Goal: Transaction & Acquisition: Purchase product/service

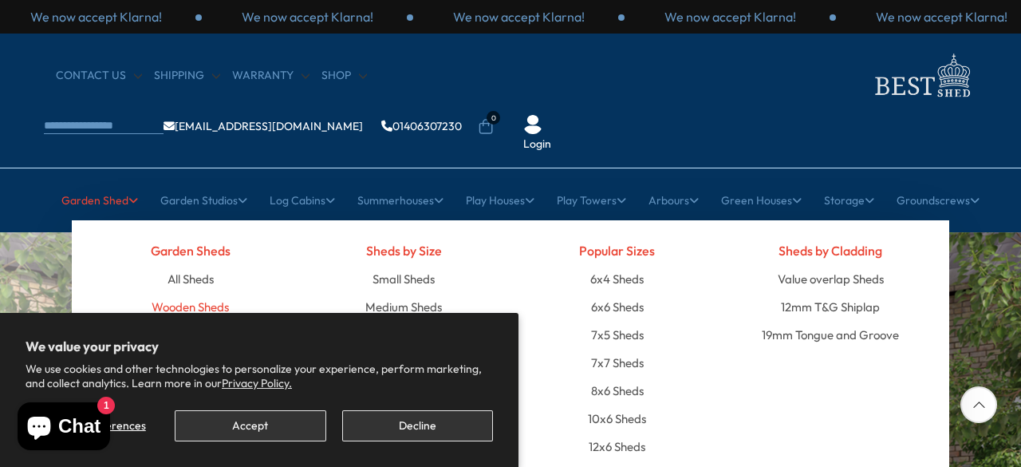
click at [195, 293] on link "Wooden Sheds" at bounding box center [190, 307] width 77 height 28
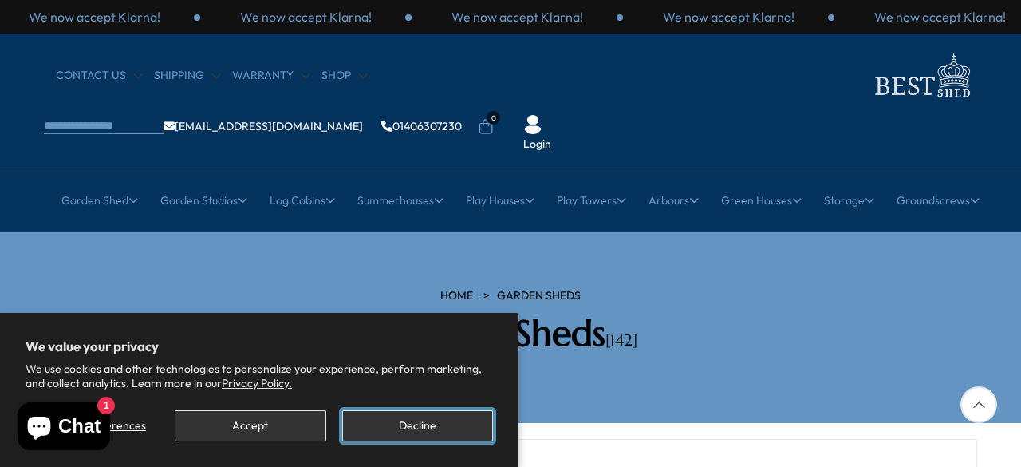
click at [389, 421] on button "Decline" at bounding box center [417, 425] width 151 height 31
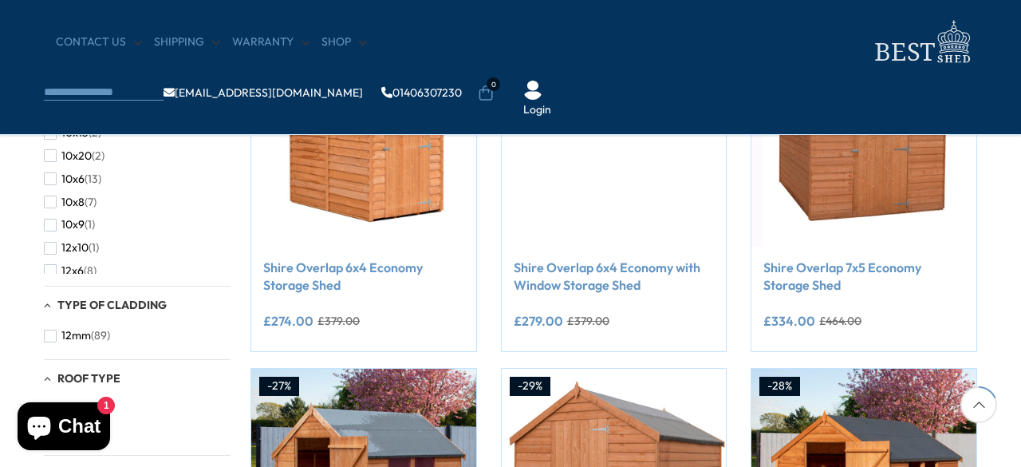
scroll to position [383, 0]
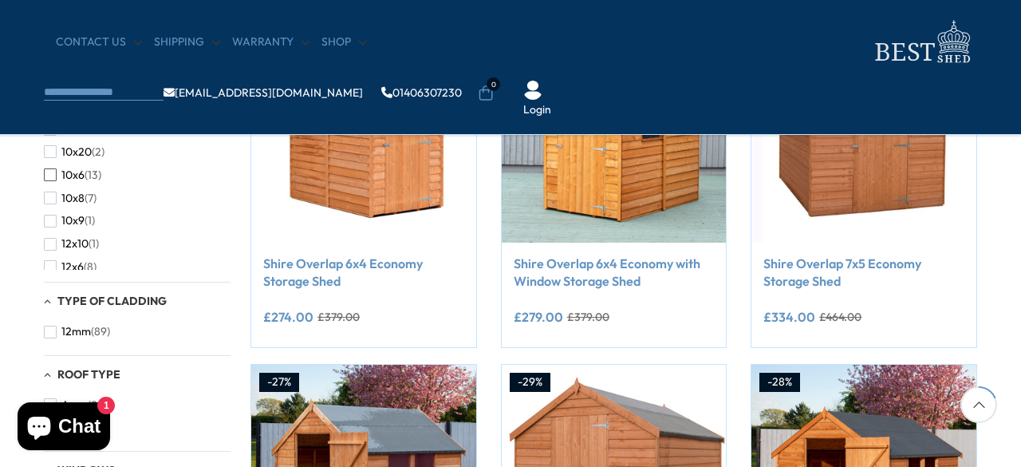
click at [57, 168] on button "10x6 (13)" at bounding box center [72, 174] width 57 height 23
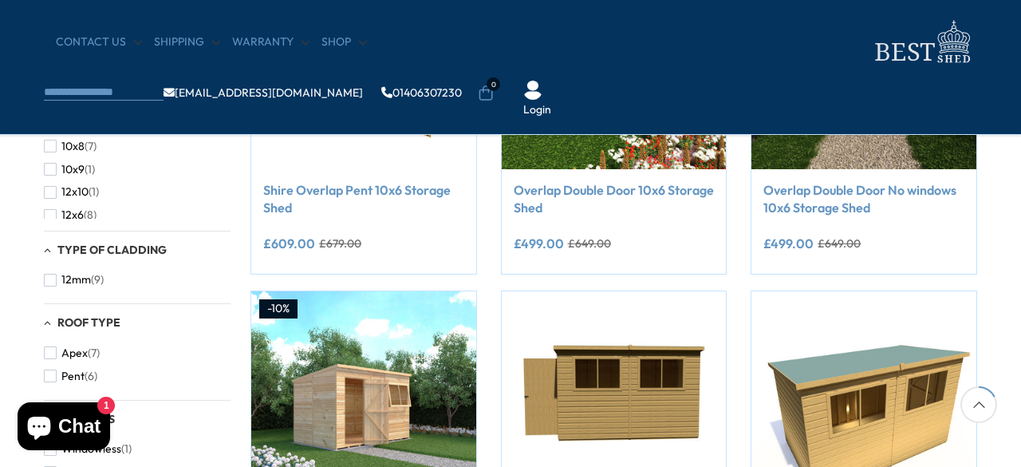
scroll to position [287, 0]
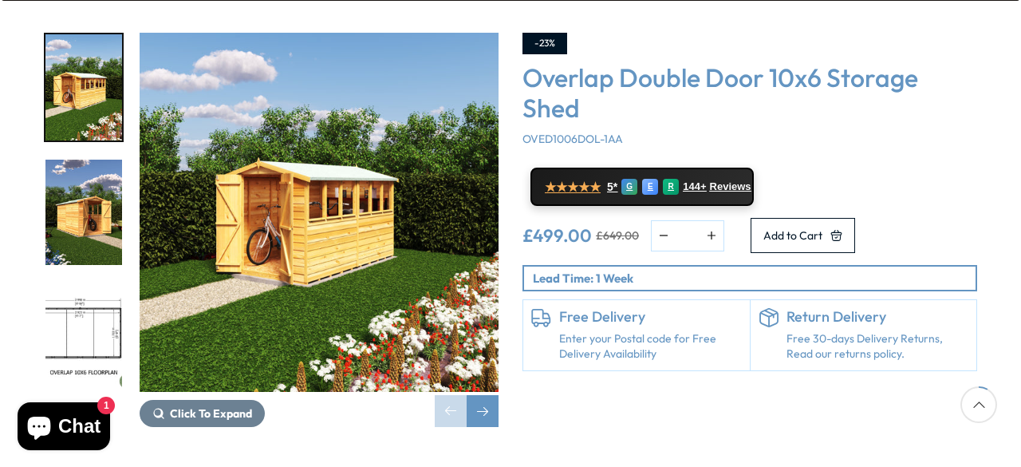
scroll to position [287, 0]
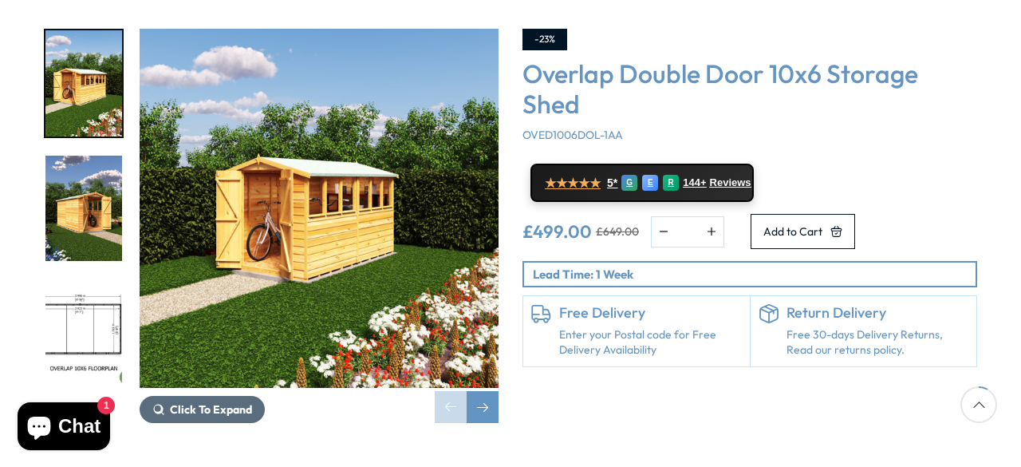
click at [222, 402] on span "Click To Expand" at bounding box center [211, 409] width 82 height 14
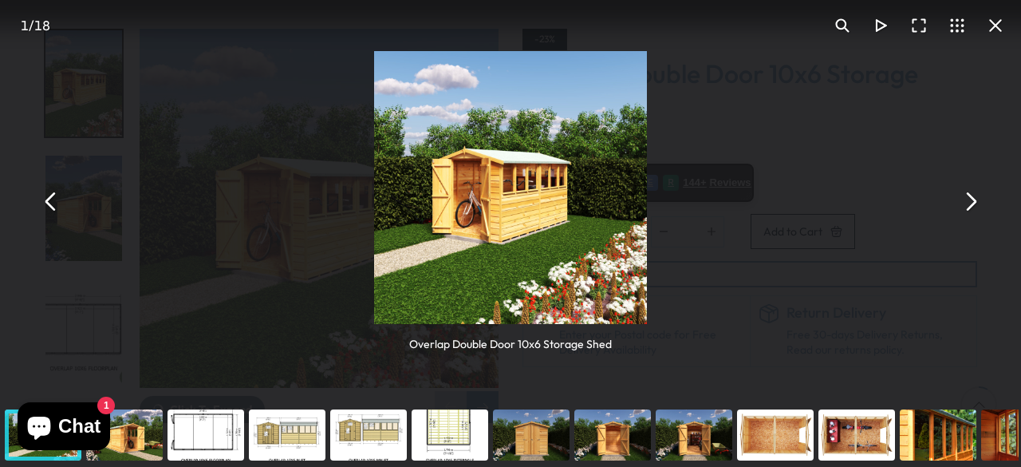
click at [242, 440] on div "You can close this modal content with the ESC key" at bounding box center [205, 435] width 81 height 64
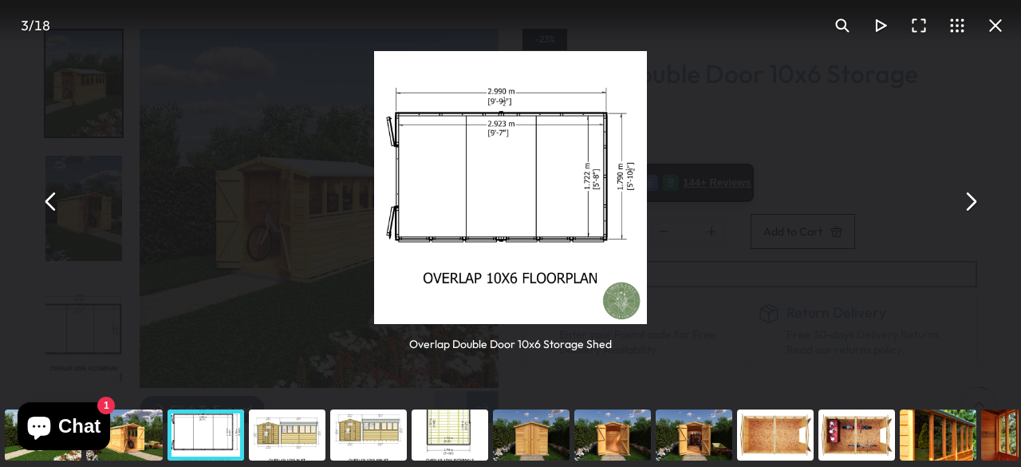
click at [285, 448] on div "You can close this modal content with the ESC key" at bounding box center [286, 435] width 81 height 64
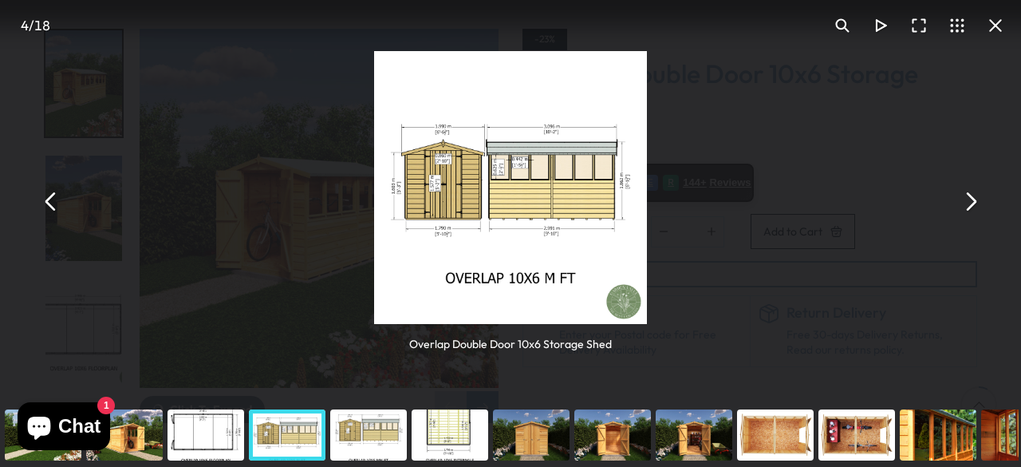
click at [366, 444] on div "You can close this modal content with the ESC key" at bounding box center [368, 435] width 81 height 64
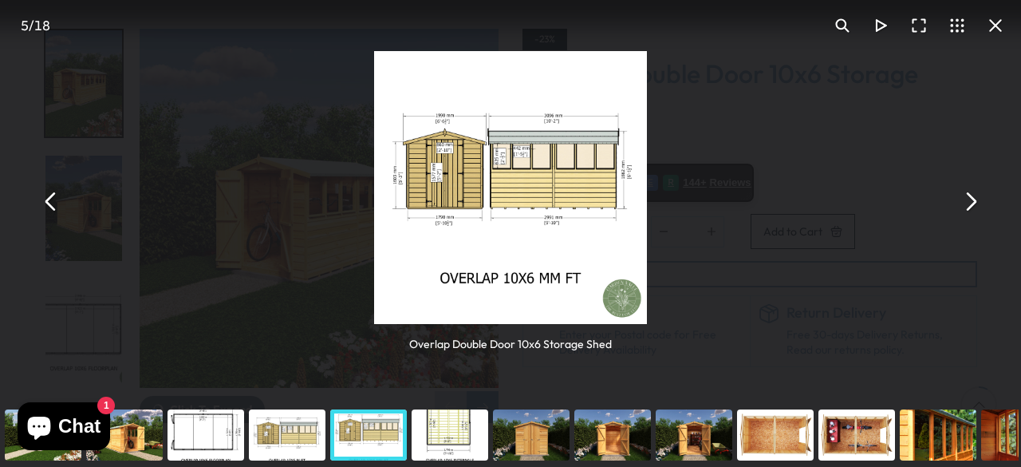
click at [444, 441] on div "You can close this modal content with the ESC key" at bounding box center [449, 435] width 81 height 64
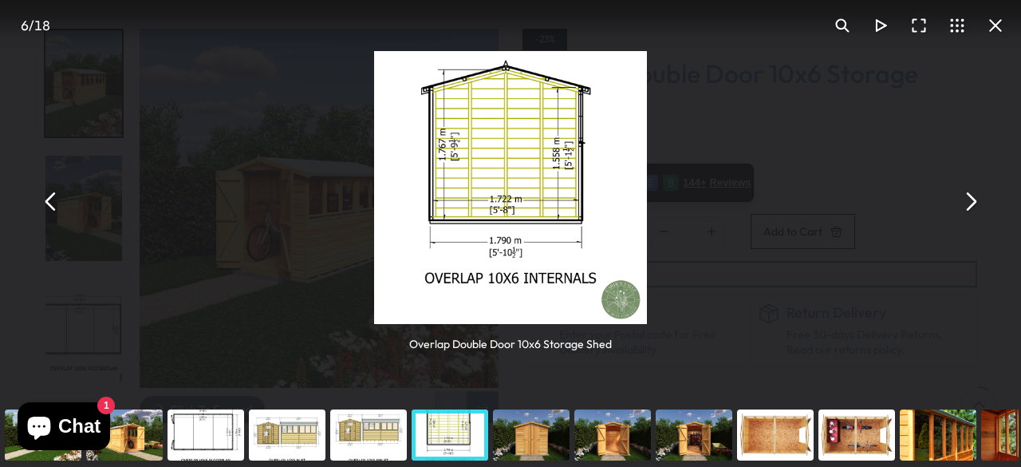
click at [525, 447] on div "You can close this modal content with the ESC key" at bounding box center [530, 435] width 81 height 64
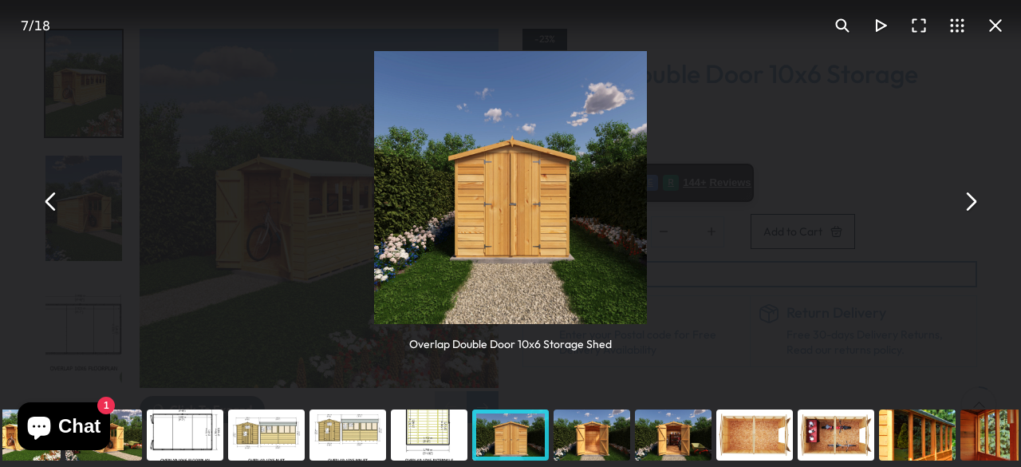
click at [585, 444] on div "You can close this modal content with the ESC key" at bounding box center [591, 435] width 81 height 64
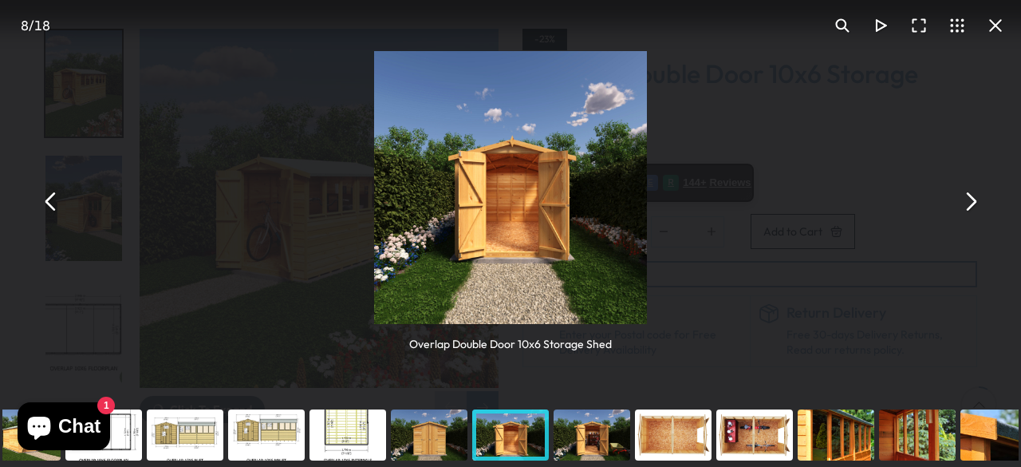
click at [681, 436] on div "You can close this modal content with the ESC key" at bounding box center [672, 435] width 81 height 64
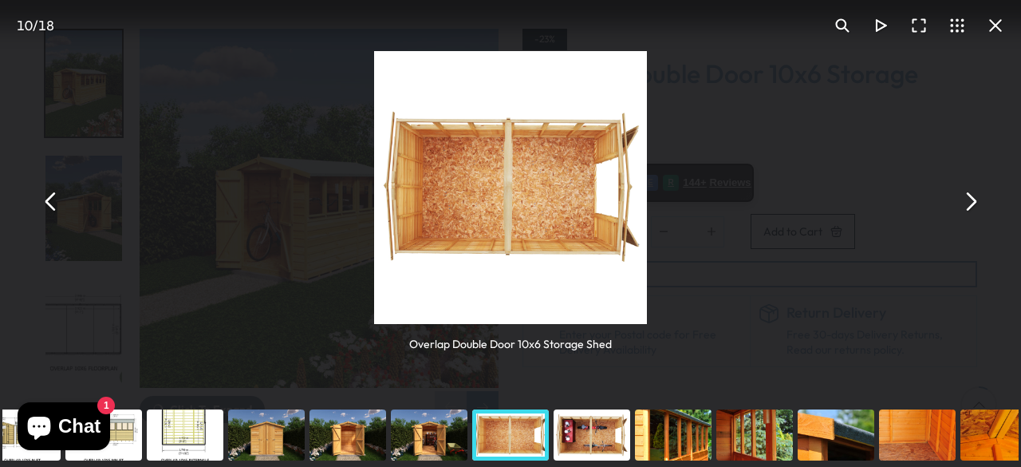
click at [677, 443] on div "You can close this modal content with the ESC key" at bounding box center [672, 435] width 81 height 64
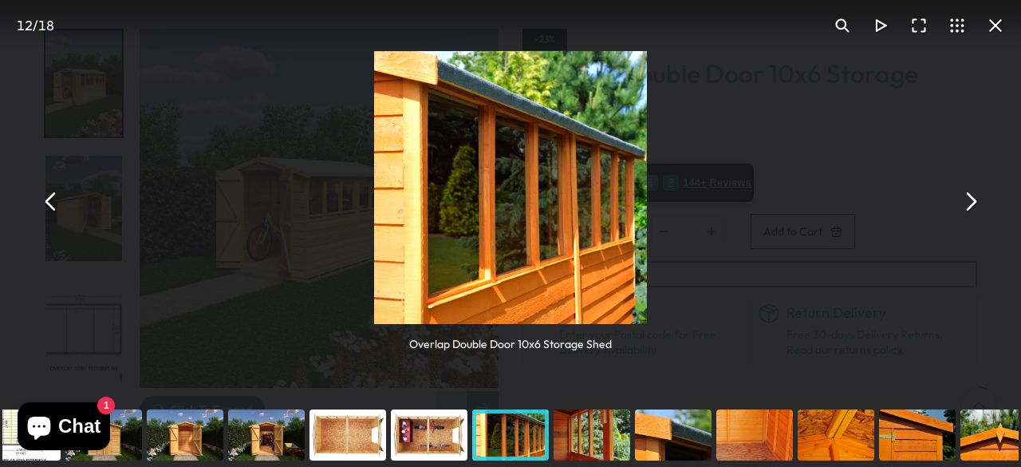
click at [681, 455] on div "You can close this modal content with the ESC key" at bounding box center [672, 435] width 81 height 64
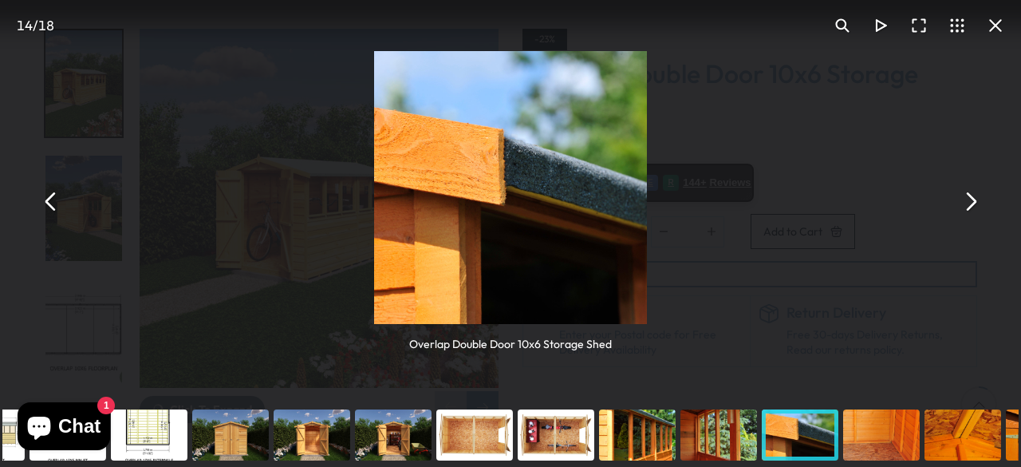
drag, startPoint x: 563, startPoint y: 439, endPoint x: 795, endPoint y: 462, distance: 233.1
click at [795, 462] on div "You can close this modal content with the ESC key" at bounding box center [799, 435] width 81 height 64
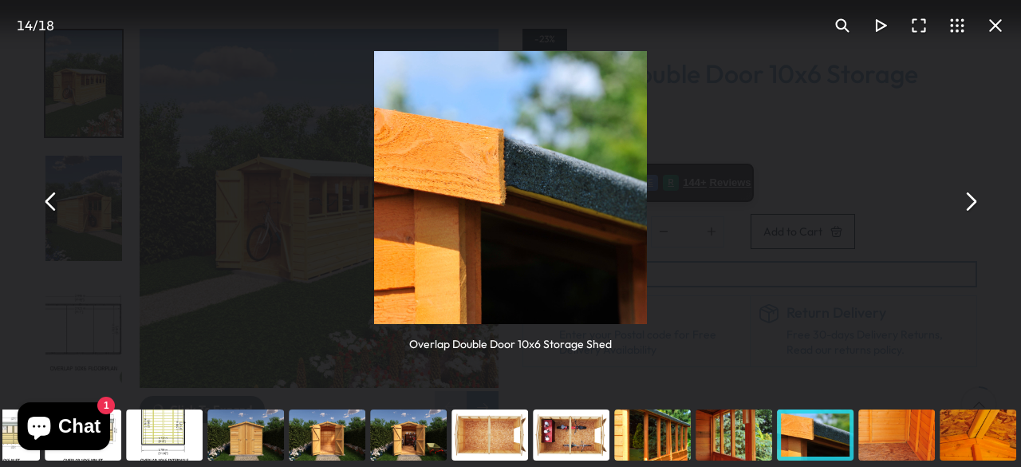
click at [811, 451] on div "You can close this modal content with the ESC key" at bounding box center [814, 435] width 81 height 64
click at [878, 455] on div "You can close this modal content with the ESC key" at bounding box center [896, 435] width 81 height 64
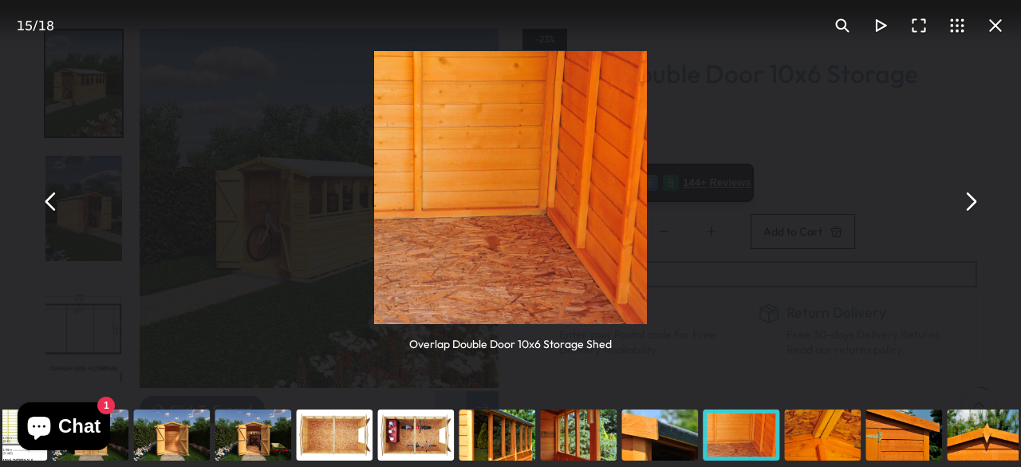
click at [884, 455] on div "You can close this modal content with the ESC key" at bounding box center [903, 435] width 81 height 64
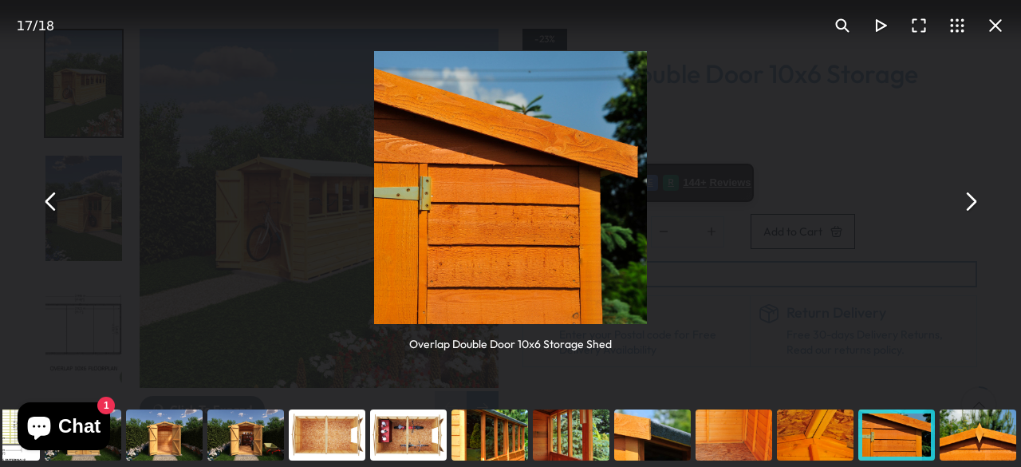
click at [964, 460] on div "You can close this modal content with the ESC key" at bounding box center [977, 435] width 81 height 64
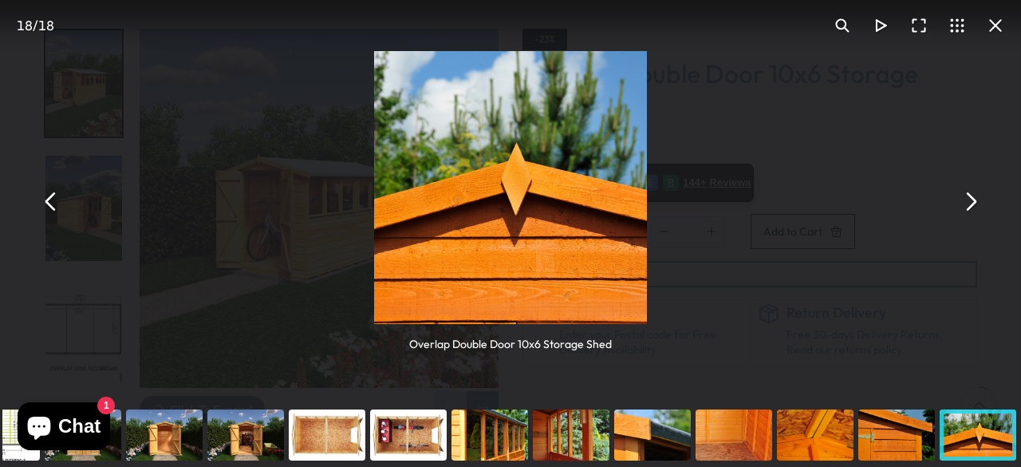
click at [971, 214] on button "You can close this modal content with the ESC key" at bounding box center [970, 202] width 38 height 38
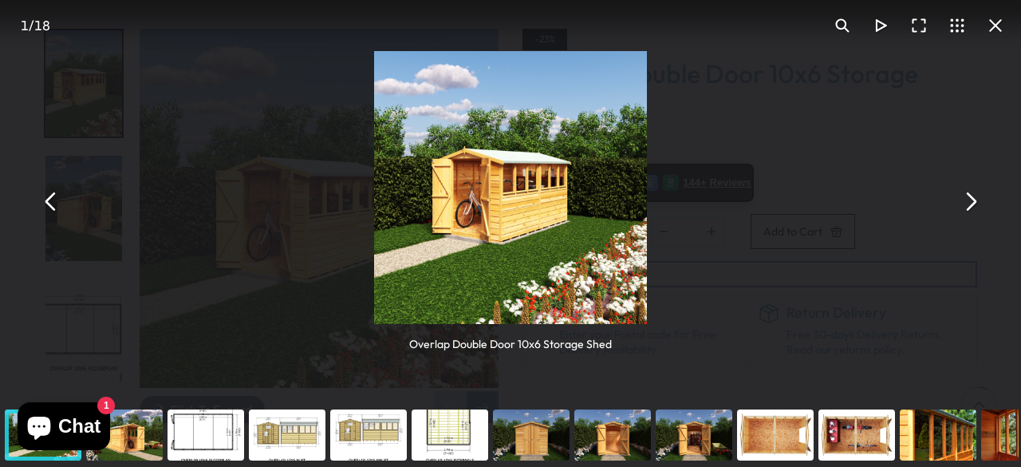
click at [974, 215] on button "You can close this modal content with the ESC key" at bounding box center [970, 202] width 38 height 38
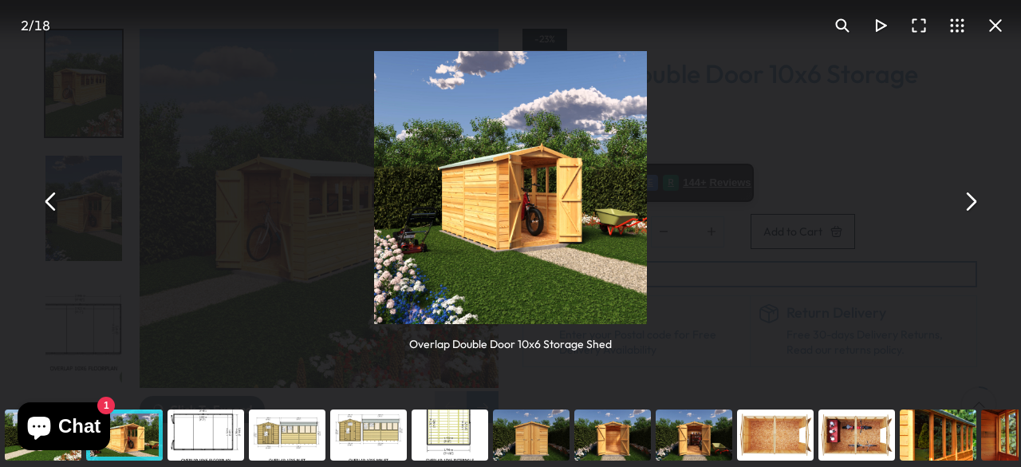
drag, startPoint x: 975, startPoint y: 199, endPoint x: 287, endPoint y: 432, distance: 725.8
click at [287, 432] on div "You can close this modal content with the ESC key" at bounding box center [286, 435] width 81 height 64
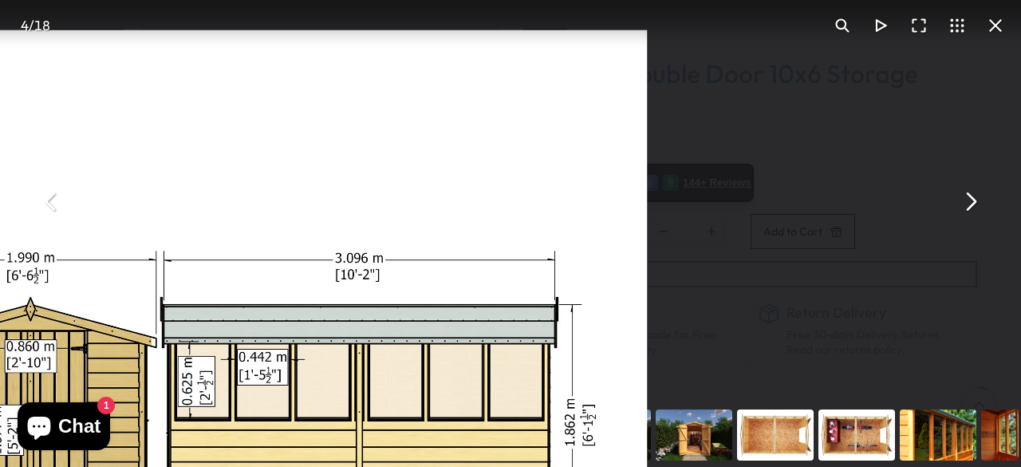
click at [996, 28] on button "You can close this modal content with the ESC key" at bounding box center [995, 25] width 38 height 38
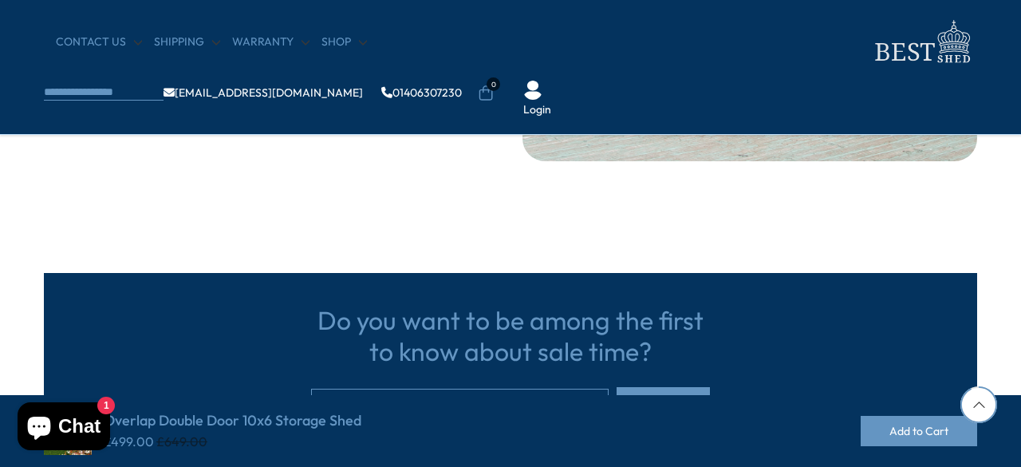
scroll to position [4115, 0]
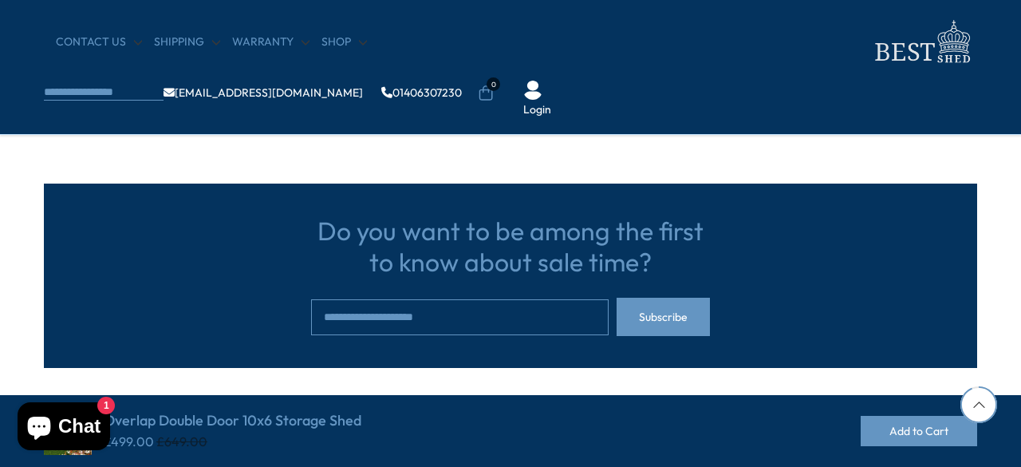
drag, startPoint x: 976, startPoint y: 396, endPoint x: 984, endPoint y: 320, distance: 77.0
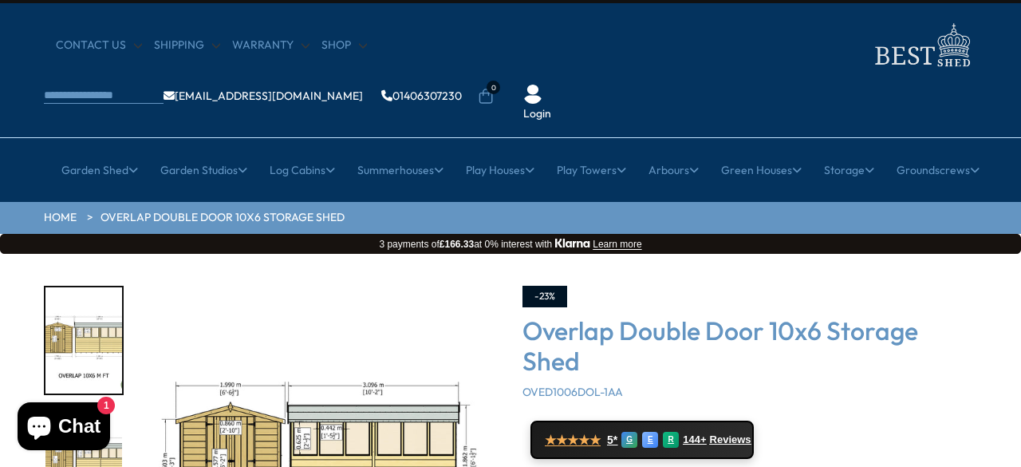
scroll to position [0, 0]
